Goal: Use online tool/utility: Utilize a website feature to perform a specific function

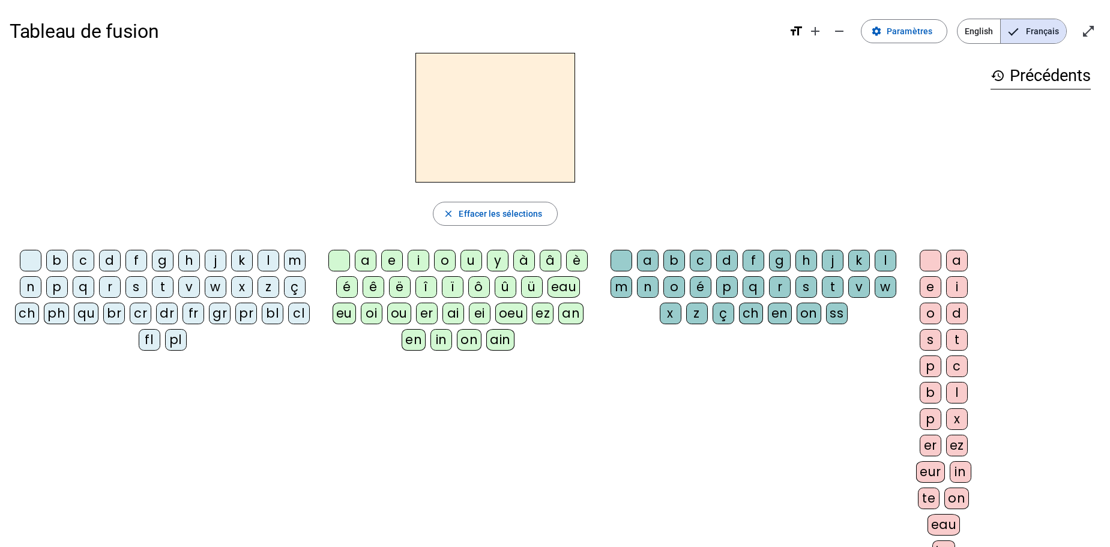
click at [134, 259] on div "f" at bounding box center [136, 261] width 22 height 22
click at [366, 261] on div "a" at bounding box center [366, 261] width 22 height 22
click at [510, 214] on span "Effacer les sélections" at bounding box center [500, 214] width 83 height 14
click at [213, 262] on div "j" at bounding box center [216, 261] width 22 height 22
click at [393, 259] on div "e" at bounding box center [392, 261] width 22 height 22
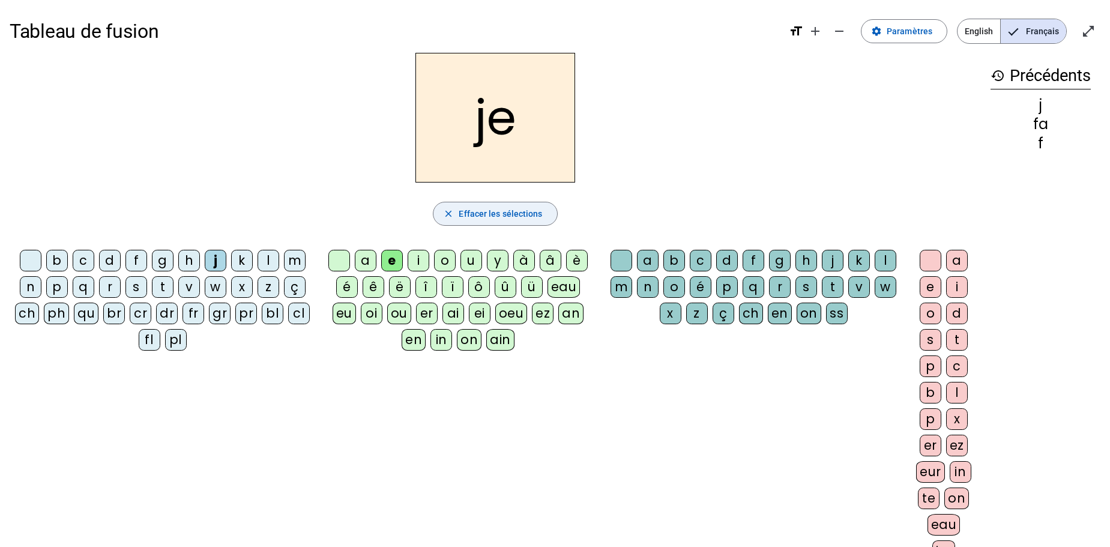
click at [506, 217] on span "Effacer les sélections" at bounding box center [500, 214] width 83 height 14
click at [216, 258] on div "j" at bounding box center [216, 261] width 22 height 22
click at [419, 256] on div "i" at bounding box center [419, 261] width 22 height 22
click at [513, 212] on span "Effacer les sélections" at bounding box center [500, 214] width 83 height 14
click at [217, 258] on div "j" at bounding box center [216, 261] width 22 height 22
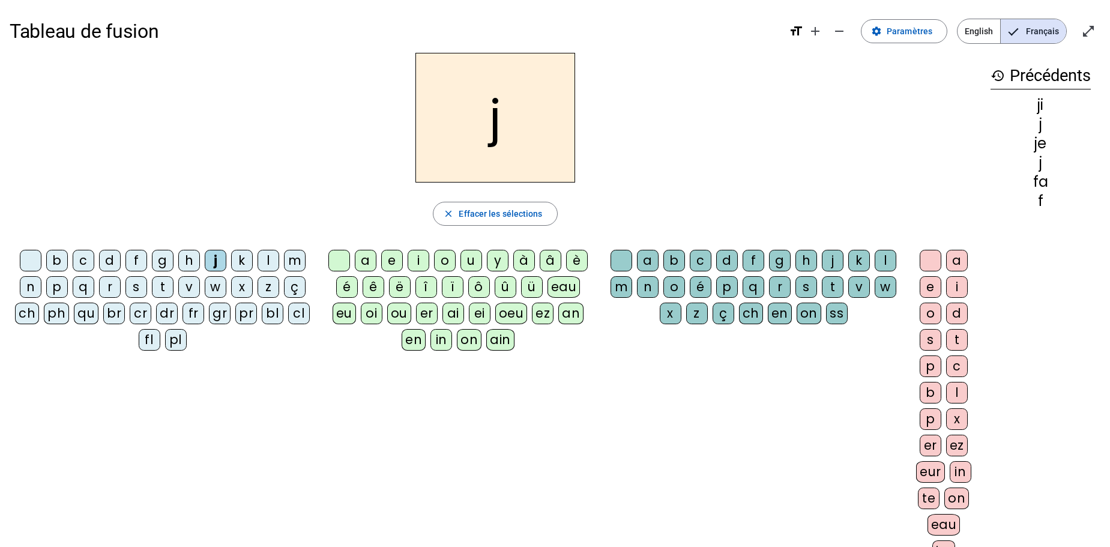
click at [448, 260] on div "o" at bounding box center [445, 261] width 22 height 22
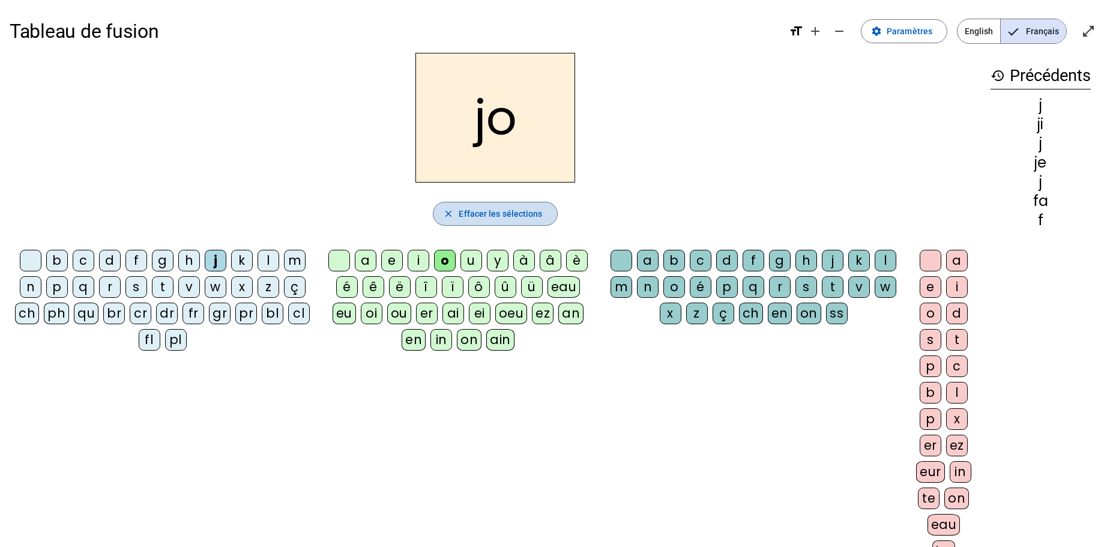
click at [482, 216] on span "Effacer les sélections" at bounding box center [500, 214] width 83 height 14
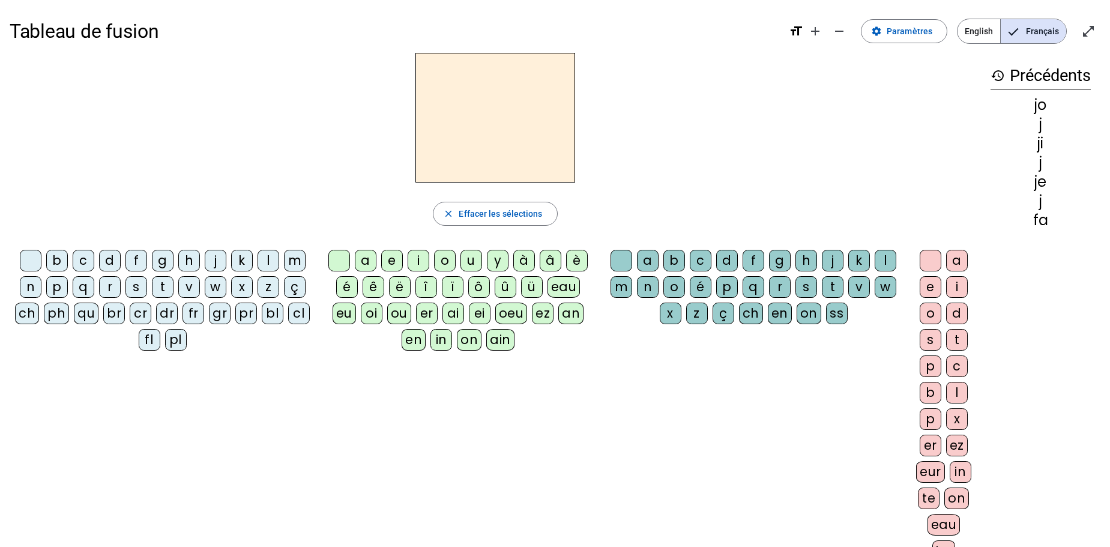
click at [216, 263] on div "j" at bounding box center [216, 261] width 22 height 22
click at [469, 262] on div "u" at bounding box center [472, 261] width 22 height 22
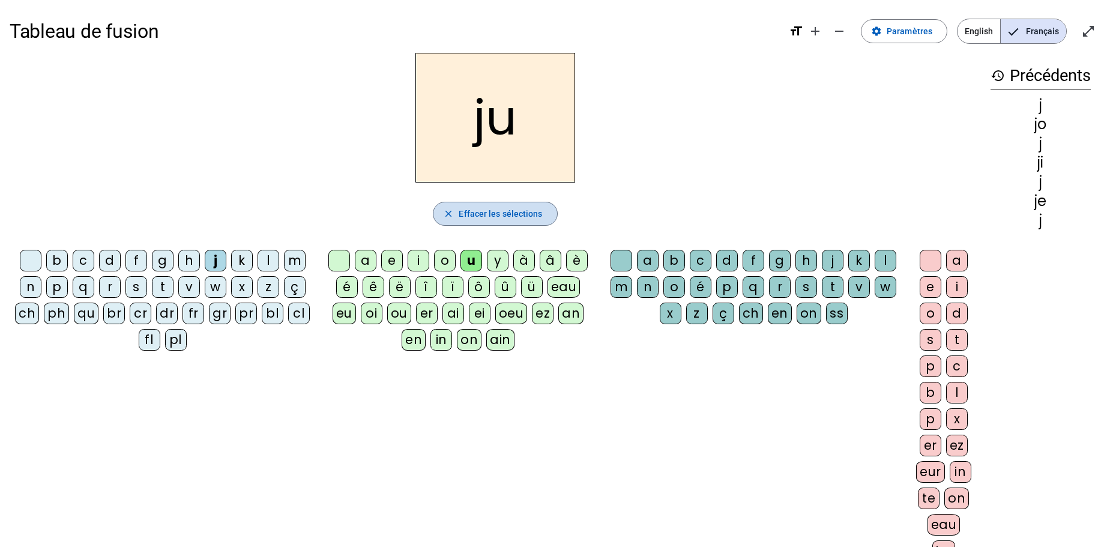
click at [508, 215] on span "Effacer les sélections" at bounding box center [500, 214] width 83 height 14
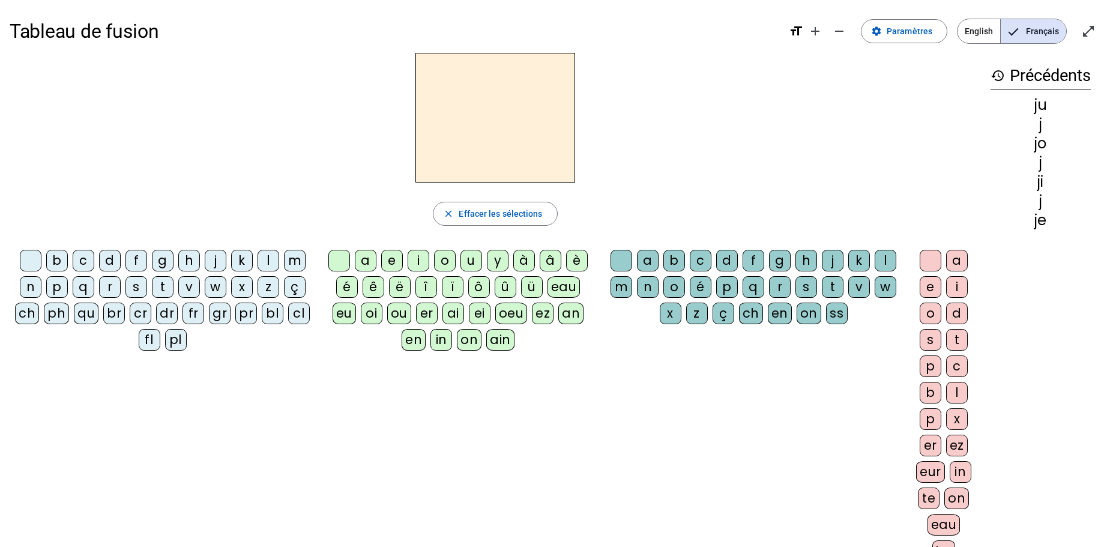
click at [214, 262] on div "j" at bounding box center [216, 261] width 22 height 22
click at [347, 288] on div "é" at bounding box center [347, 287] width 22 height 22
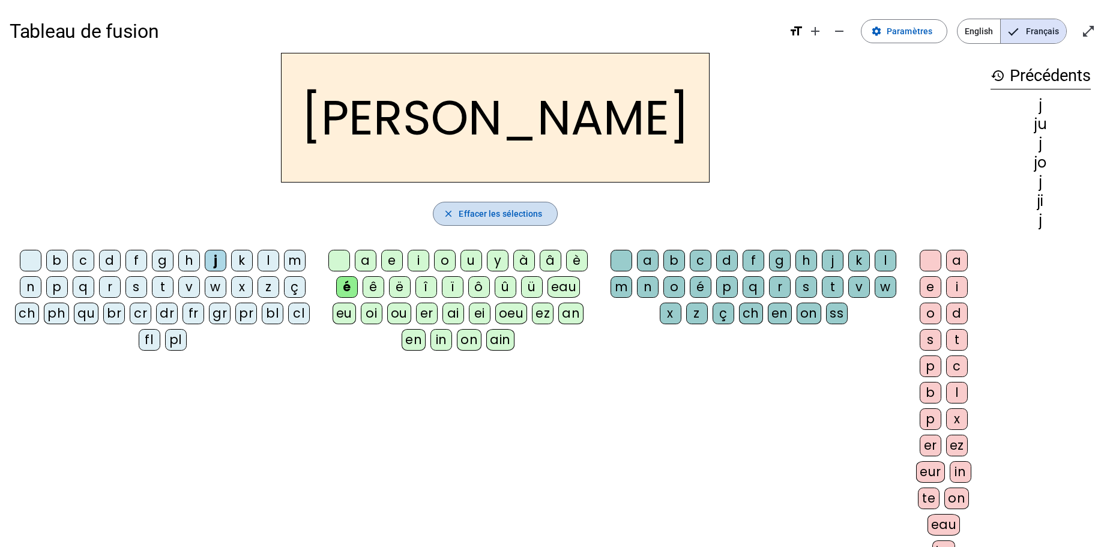
click at [498, 215] on span "Effacer les sélections" at bounding box center [500, 214] width 83 height 14
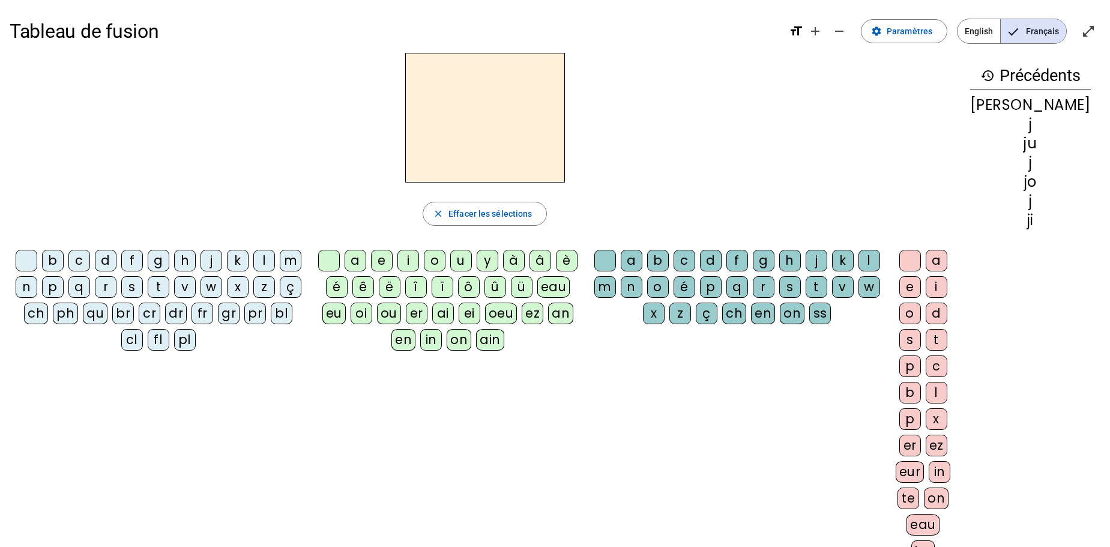
click at [215, 262] on div "j" at bounding box center [212, 261] width 22 height 22
click at [576, 262] on div "è" at bounding box center [567, 261] width 22 height 22
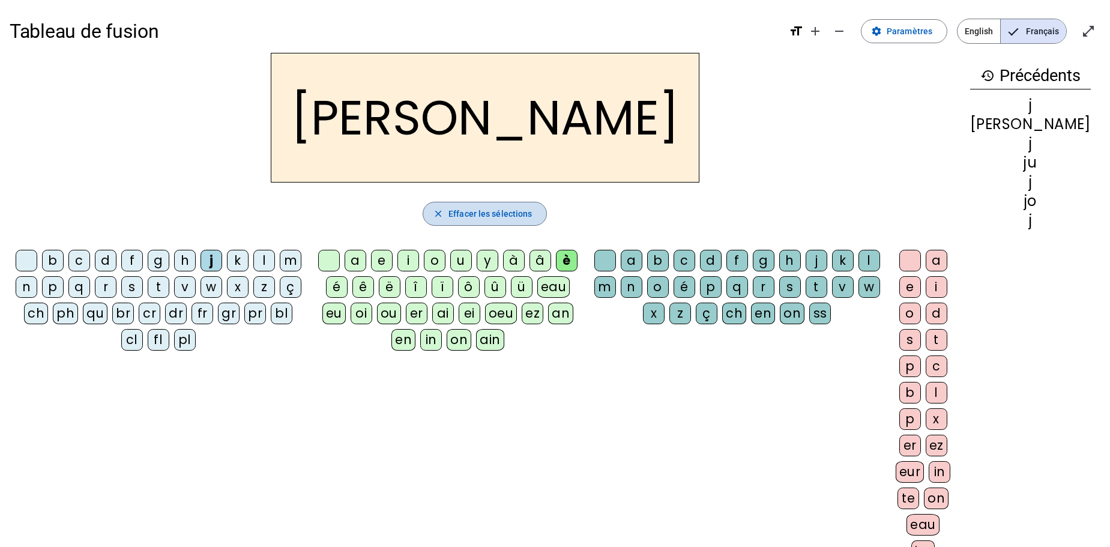
click at [497, 213] on span "Effacer les sélections" at bounding box center [490, 214] width 83 height 14
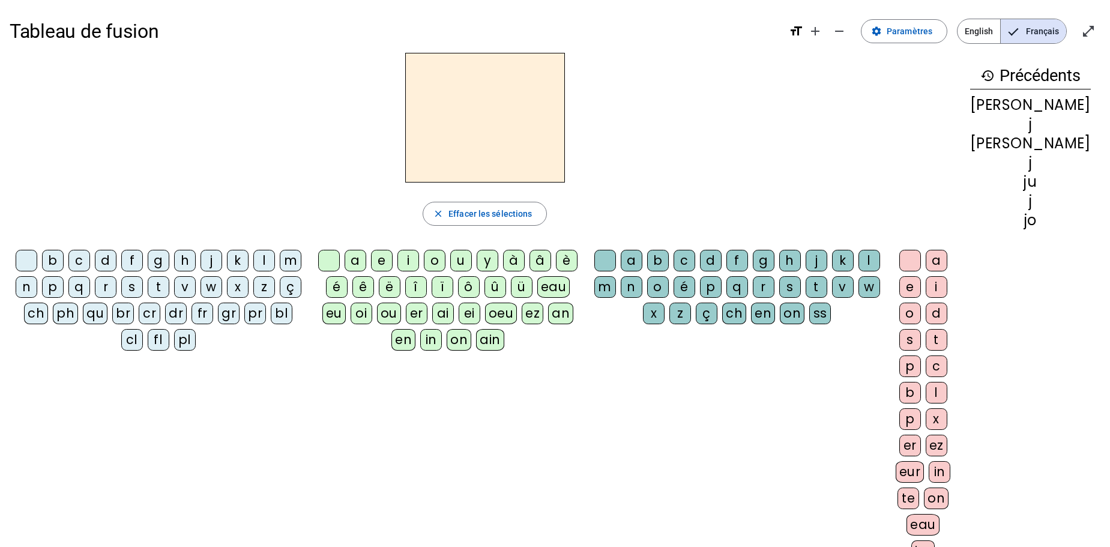
click at [212, 262] on div "j" at bounding box center [212, 261] width 22 height 22
click at [471, 261] on div "u" at bounding box center [461, 261] width 22 height 22
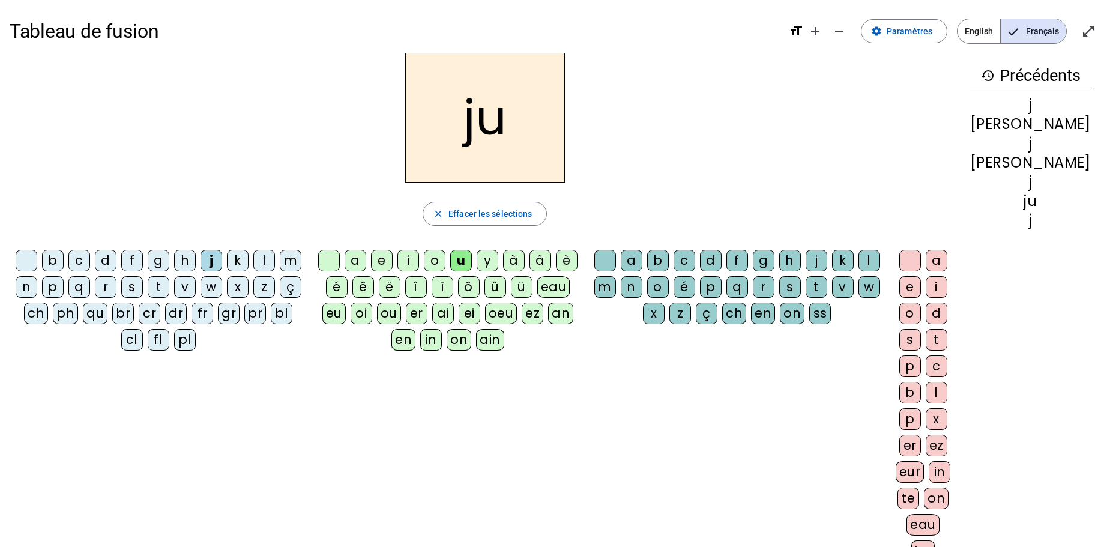
click at [722, 286] on div "p" at bounding box center [711, 287] width 22 height 22
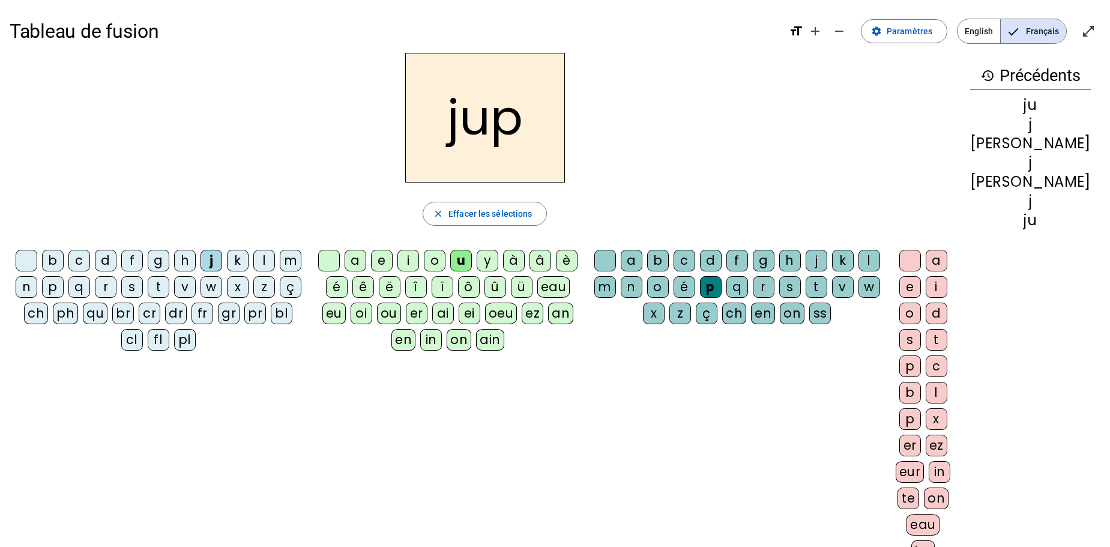
click at [921, 285] on div "e" at bounding box center [910, 287] width 22 height 22
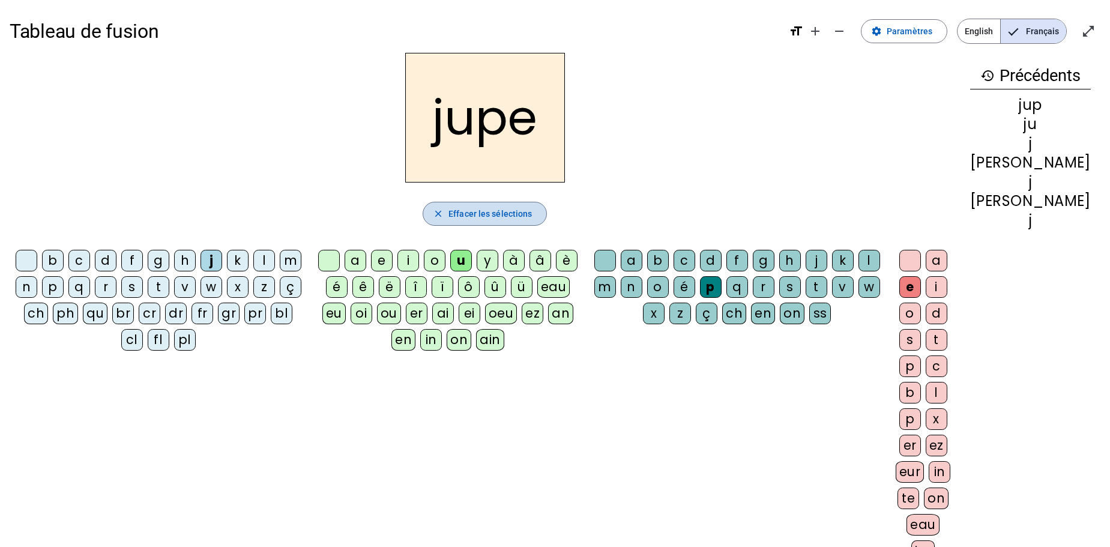
click at [511, 216] on span "Effacer les sélections" at bounding box center [490, 214] width 83 height 14
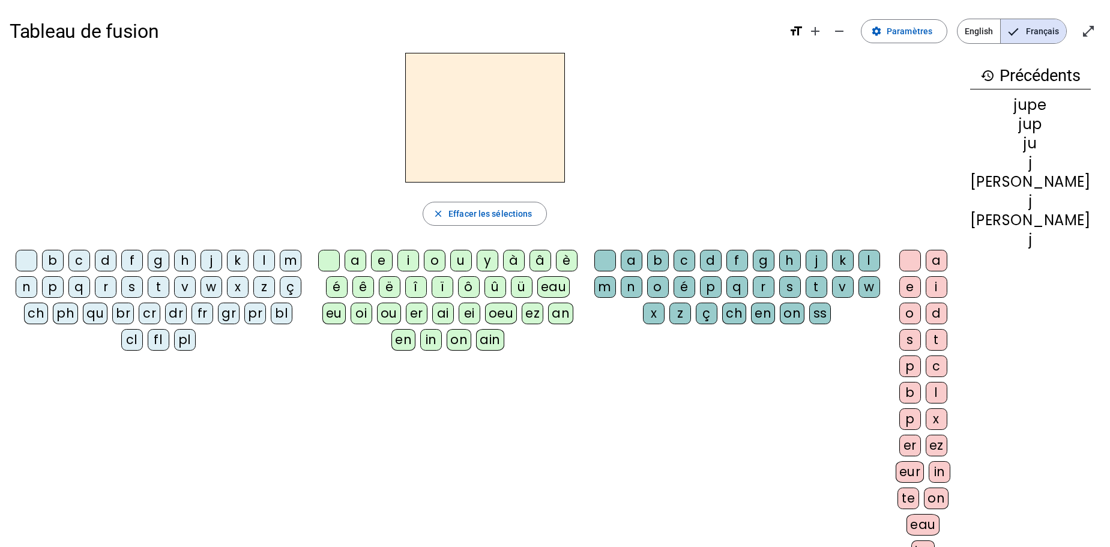
click at [214, 260] on div "j" at bounding box center [212, 261] width 22 height 22
click at [472, 262] on div "u" at bounding box center [461, 261] width 22 height 22
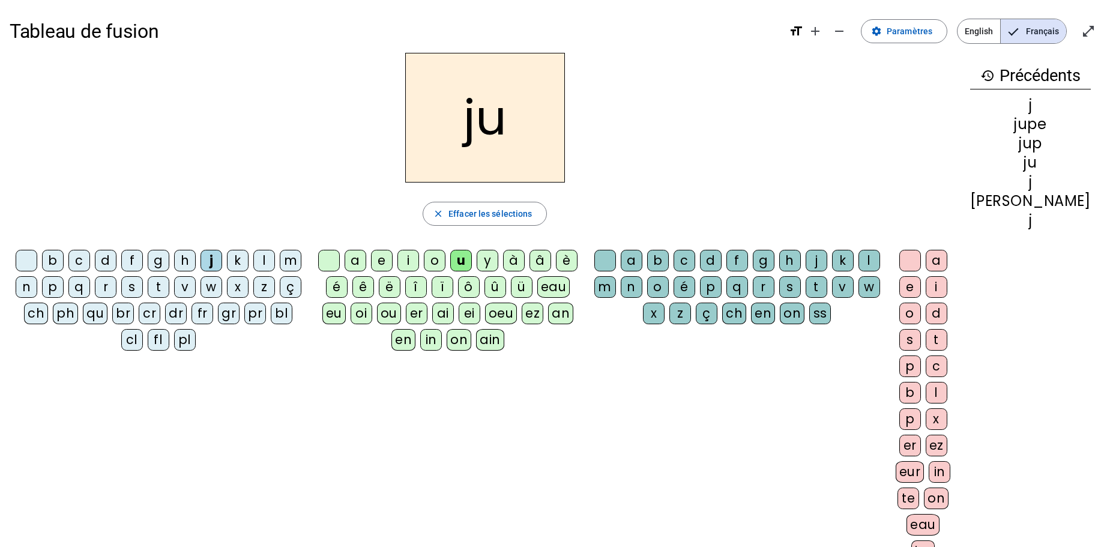
click at [801, 286] on div "s" at bounding box center [790, 287] width 22 height 22
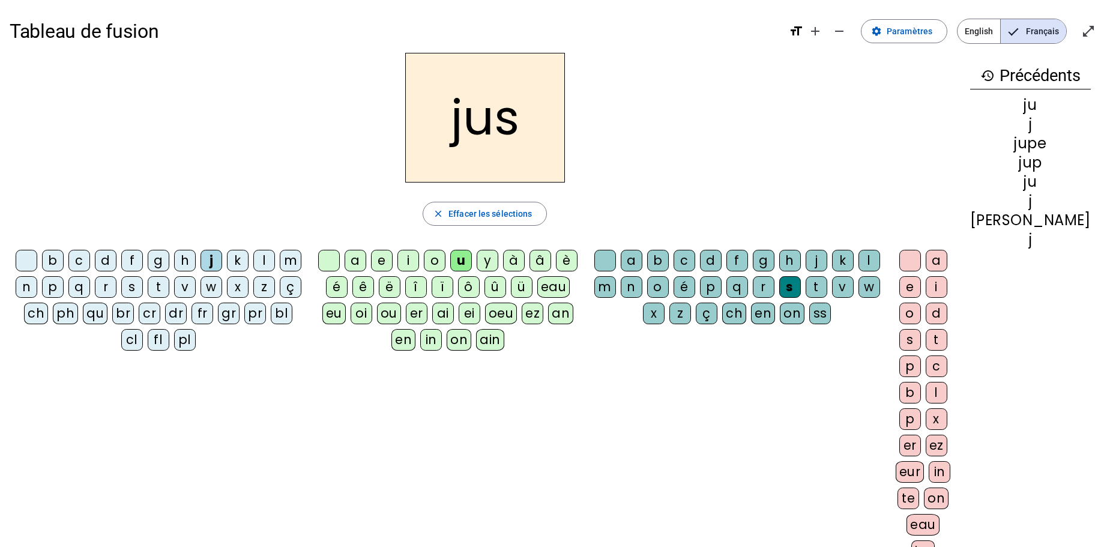
click at [921, 286] on div "e" at bounding box center [910, 287] width 22 height 22
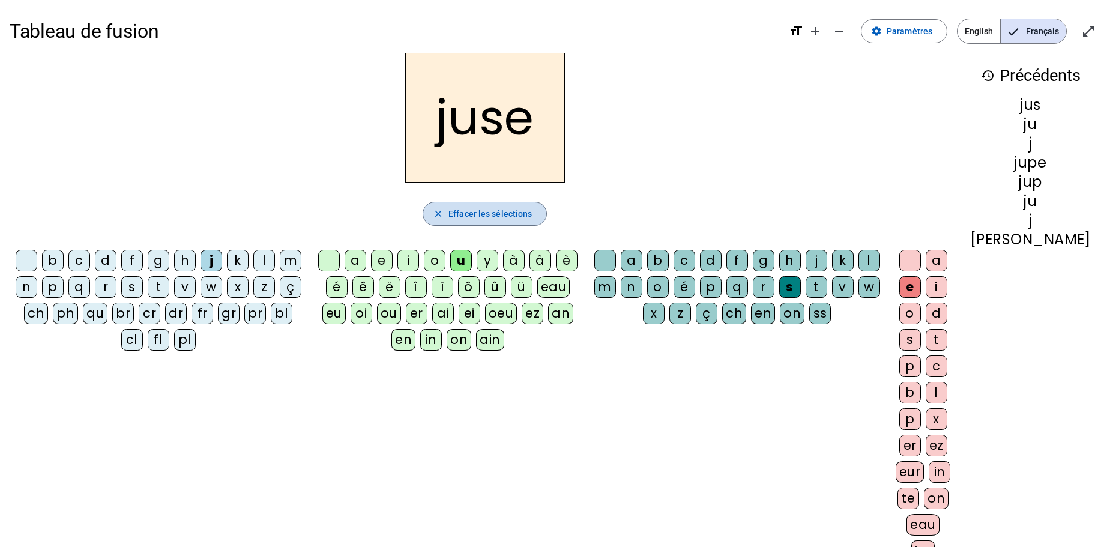
click at [518, 214] on span "Effacer les sélections" at bounding box center [490, 214] width 83 height 14
